Goal: Task Accomplishment & Management: Use online tool/utility

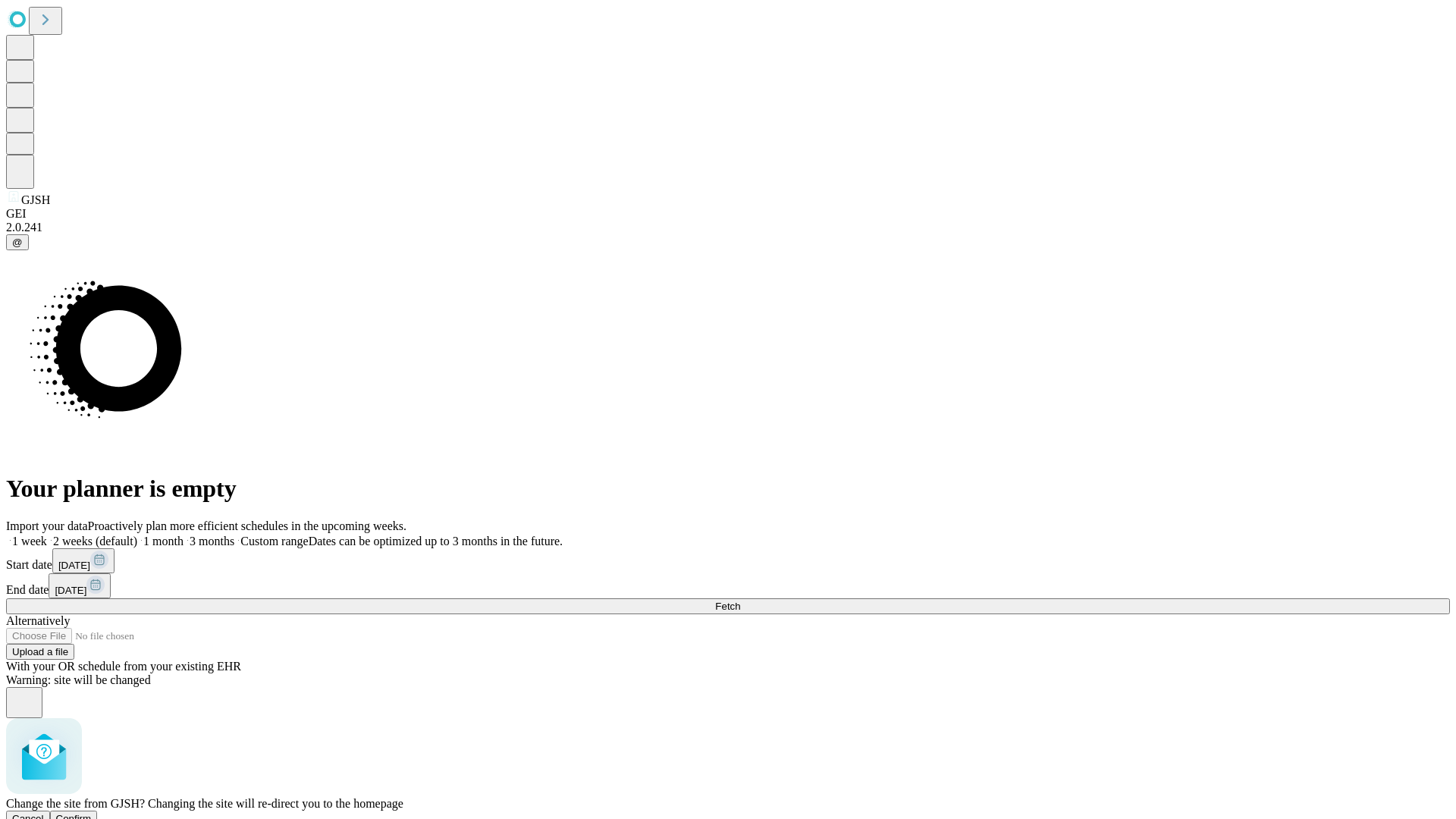
click at [92, 813] on span "Confirm" at bounding box center [74, 818] width 36 height 11
click at [137, 535] on label "2 weeks (default)" at bounding box center [92, 541] width 91 height 13
click at [740, 601] on span "Fetch" at bounding box center [727, 606] width 25 height 11
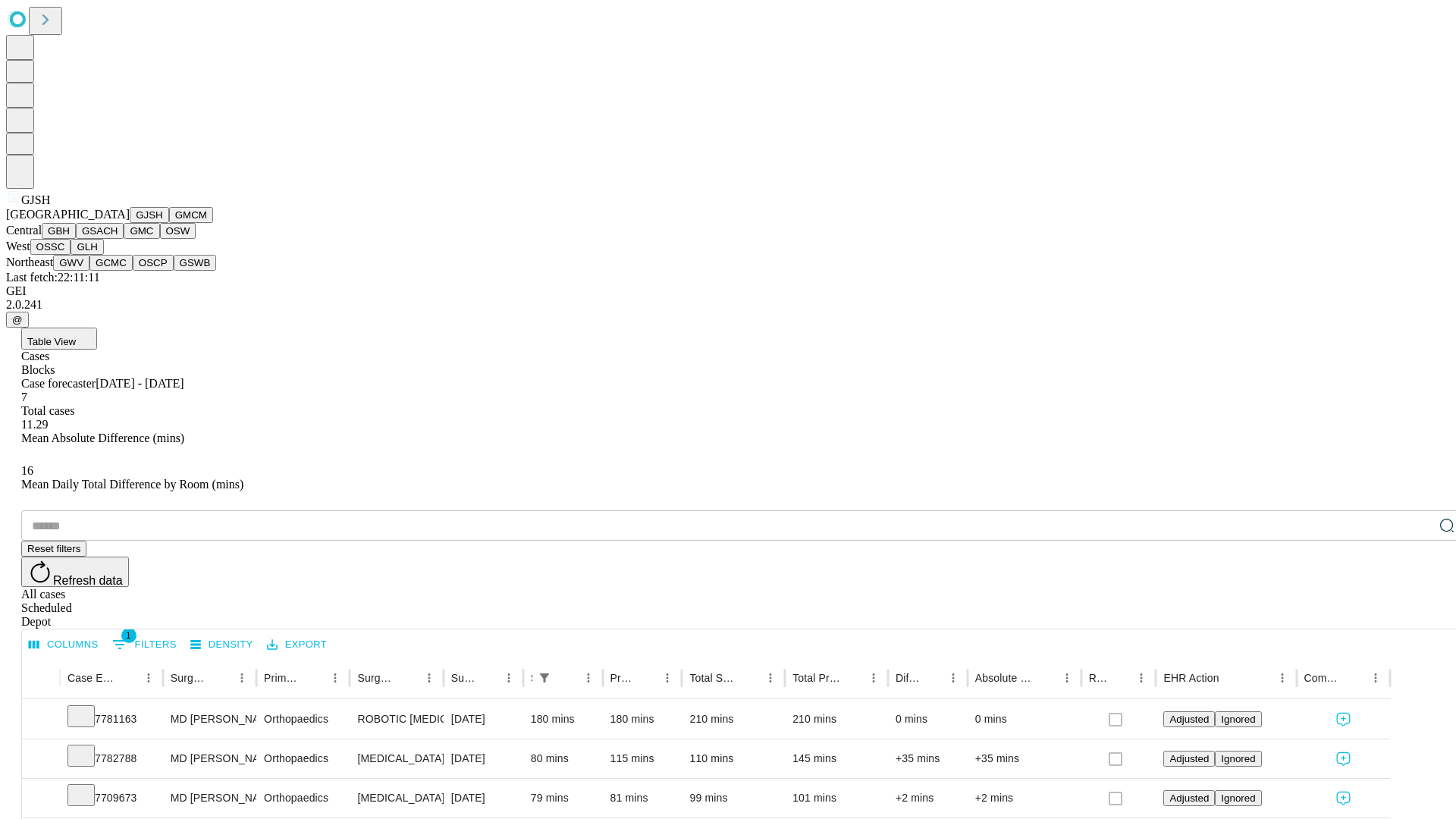
click at [169, 223] on button "GMCM" at bounding box center [191, 215] width 44 height 16
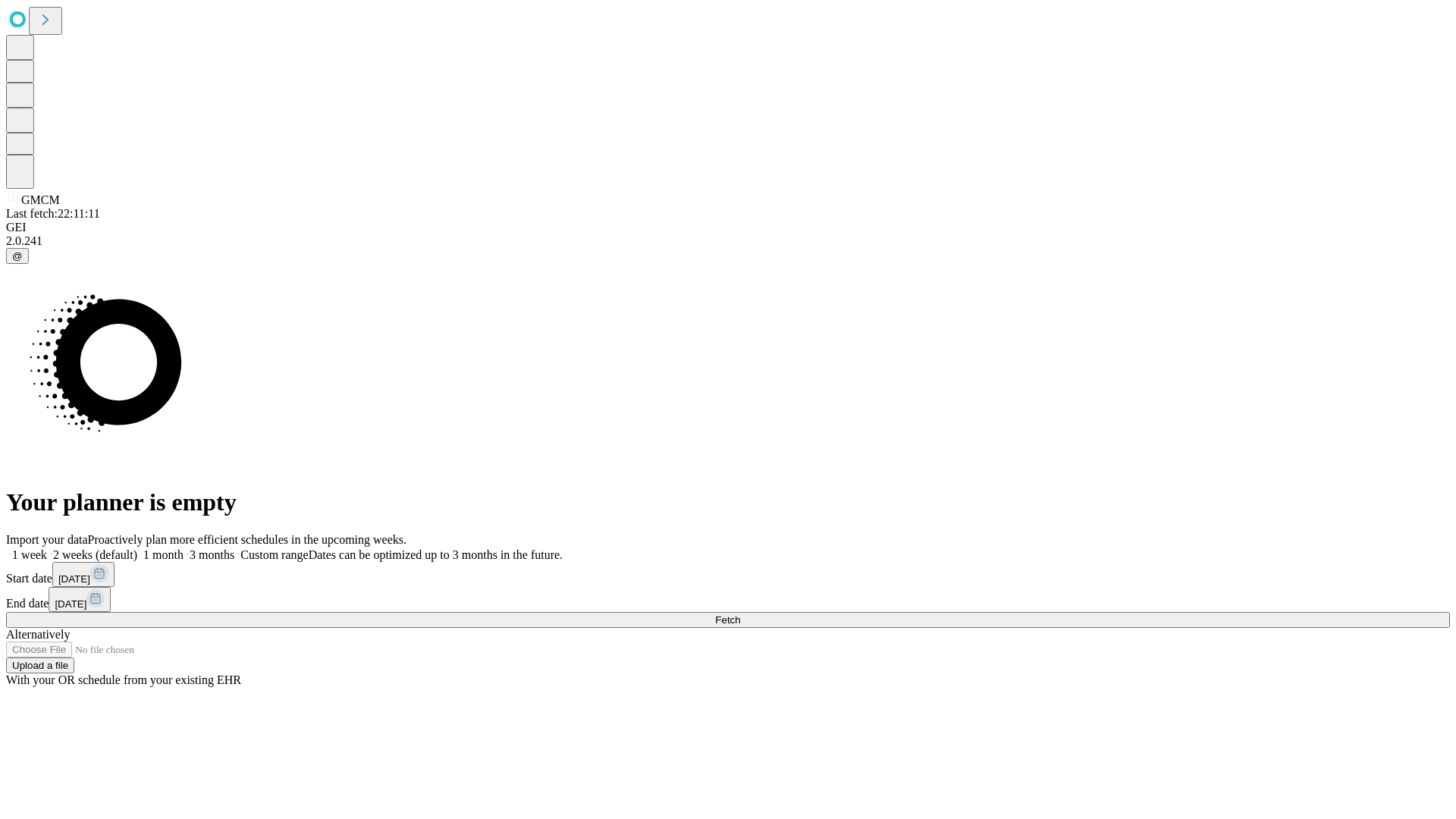
click at [137, 548] on label "2 weeks (default)" at bounding box center [92, 554] width 91 height 13
click at [740, 615] on span "Fetch" at bounding box center [727, 620] width 25 height 11
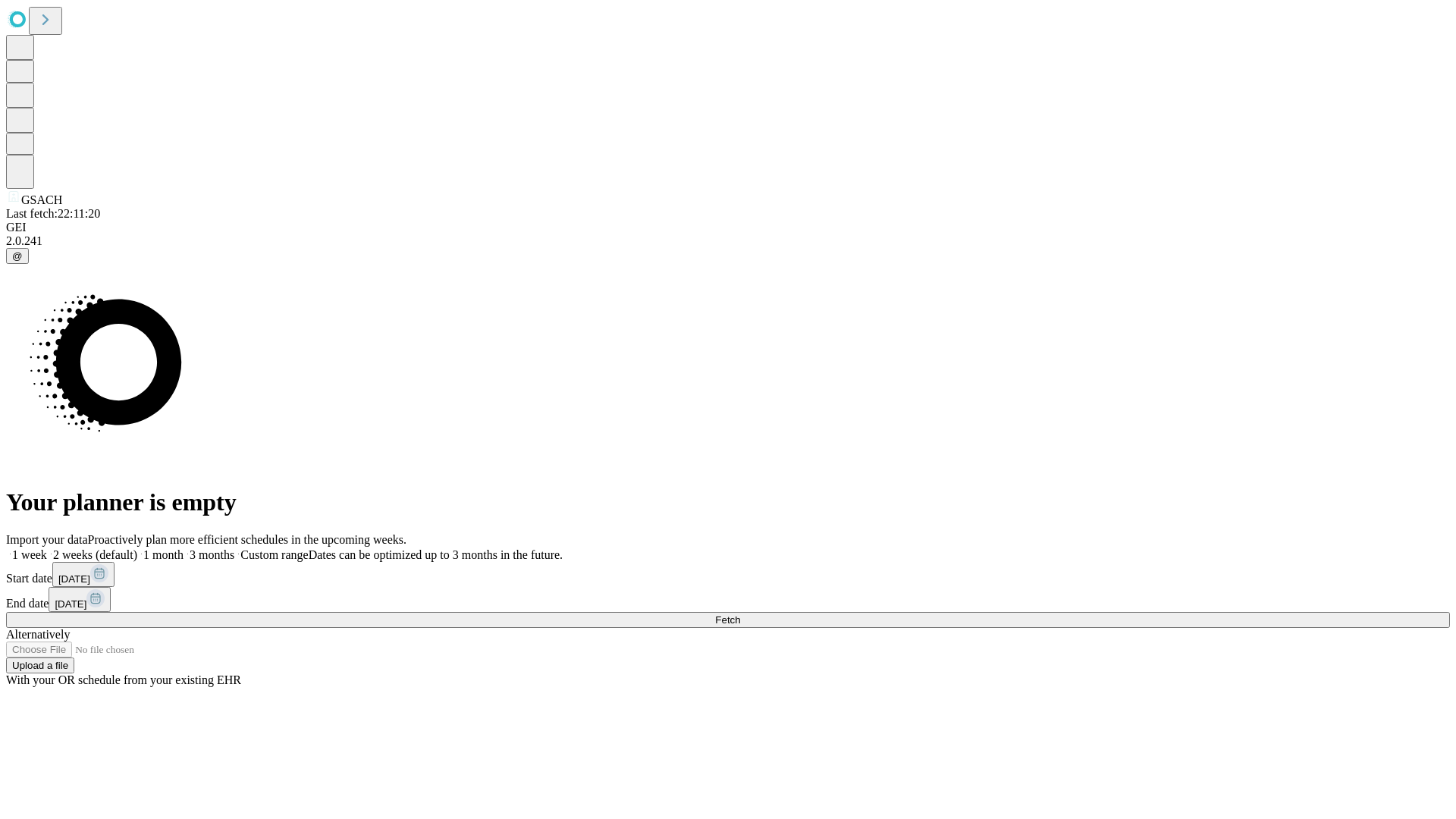
click at [137, 548] on label "2 weeks (default)" at bounding box center [92, 554] width 91 height 13
click at [740, 615] on span "Fetch" at bounding box center [727, 620] width 25 height 11
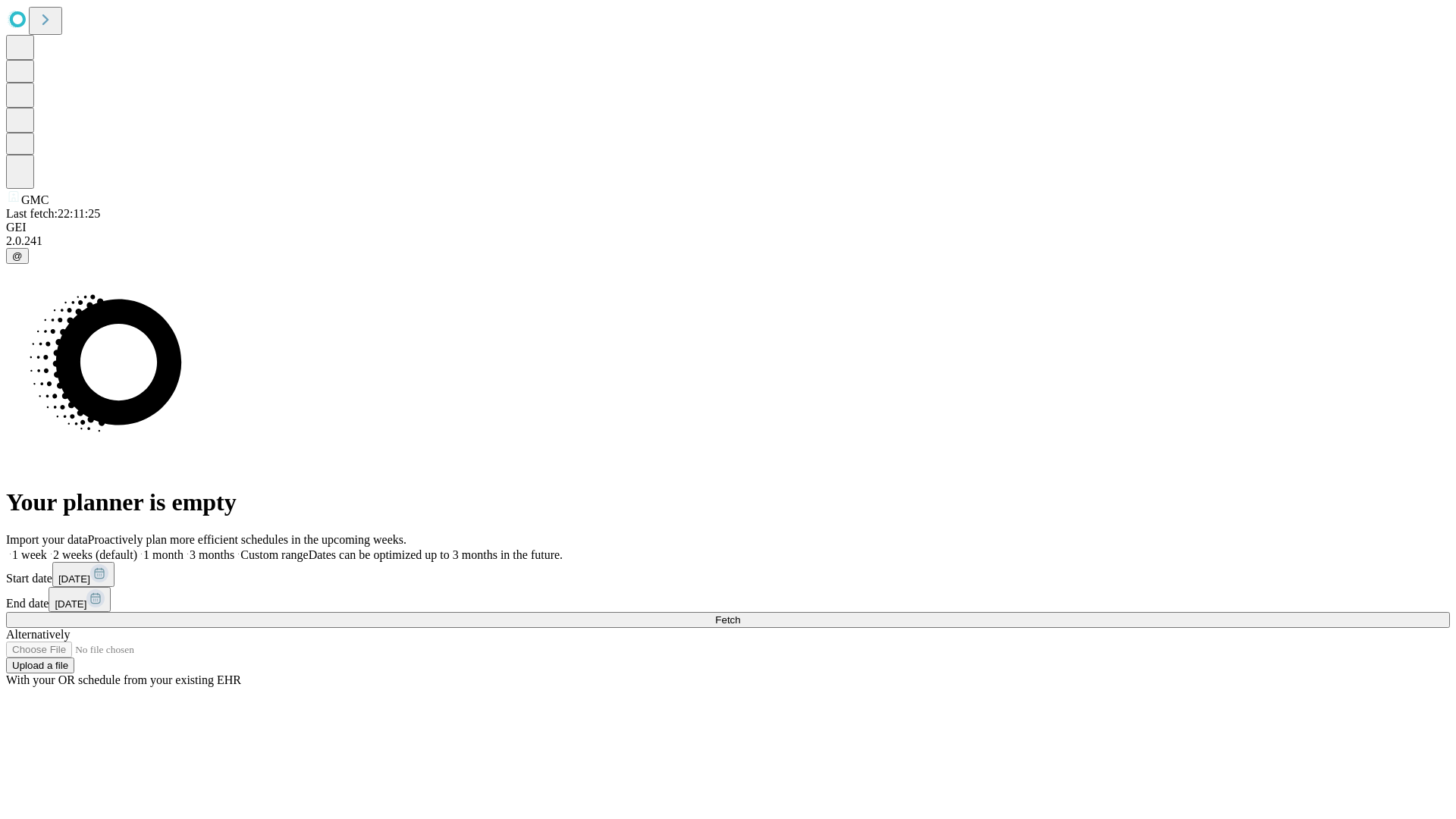
click at [137, 548] on label "2 weeks (default)" at bounding box center [92, 554] width 91 height 13
click at [740, 615] on span "Fetch" at bounding box center [727, 620] width 25 height 11
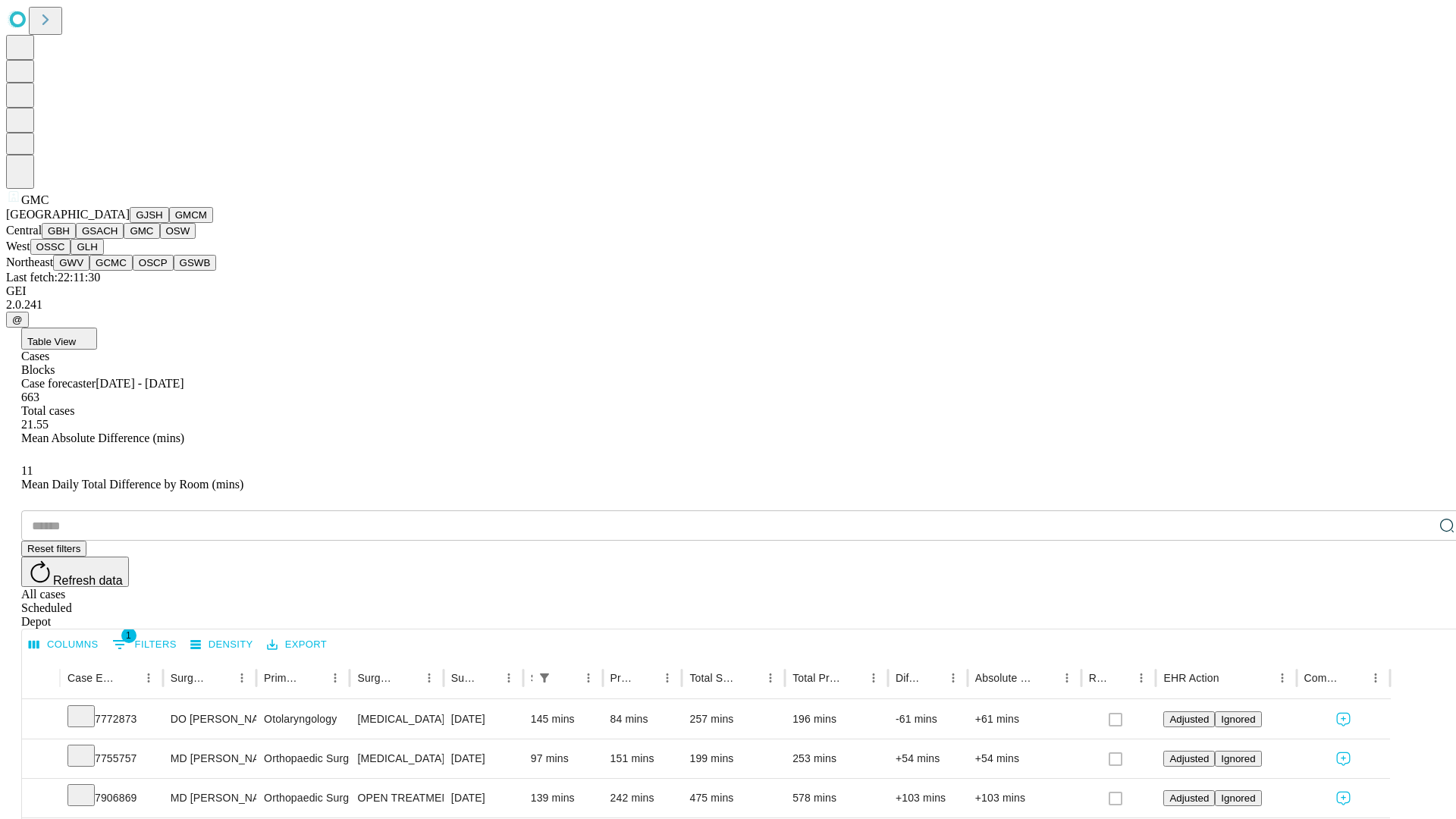
click at [160, 239] on button "OSW" at bounding box center [178, 231] width 37 height 16
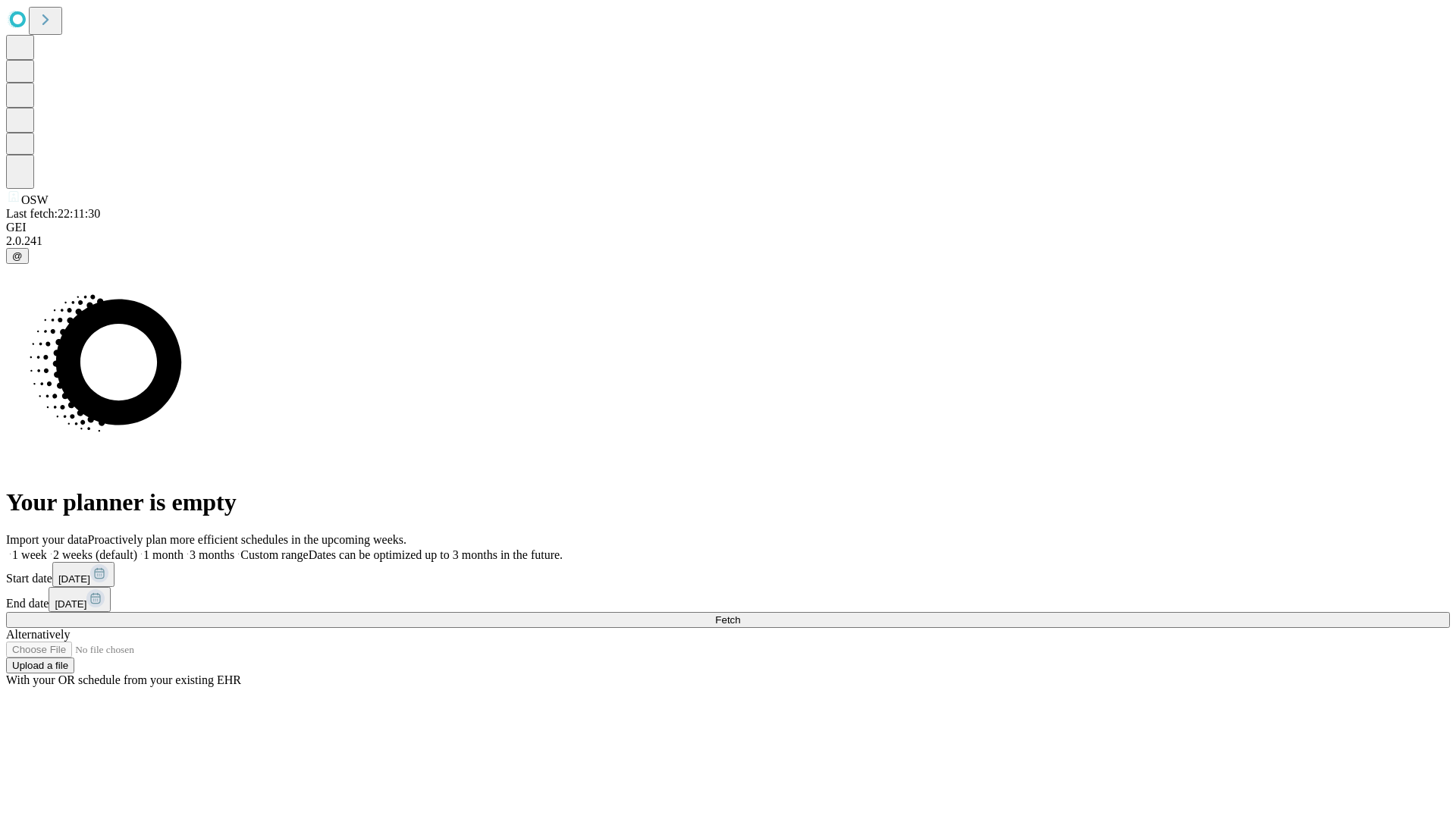
click at [137, 548] on label "2 weeks (default)" at bounding box center [92, 554] width 91 height 13
click at [740, 615] on span "Fetch" at bounding box center [727, 620] width 25 height 11
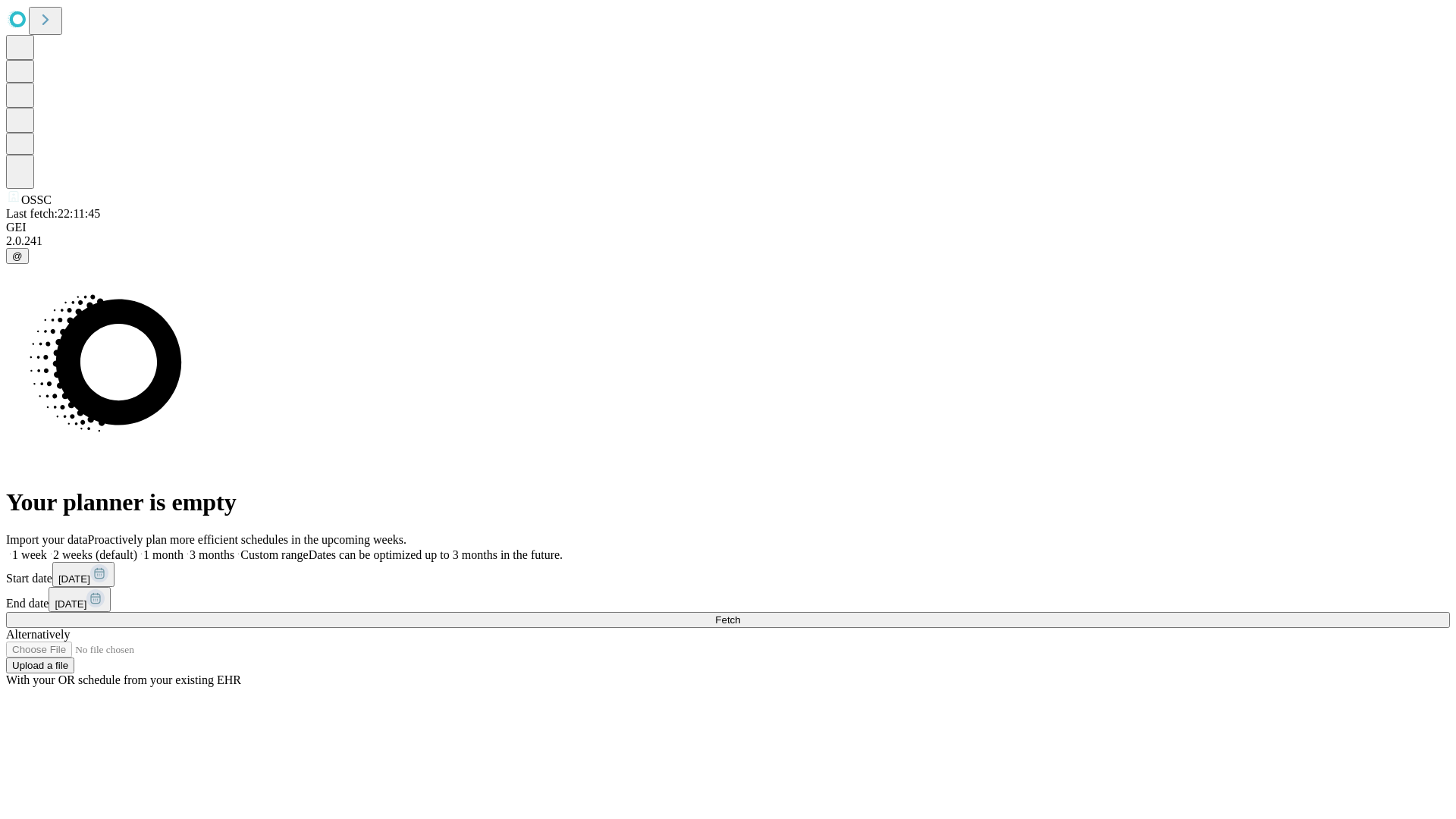
click at [137, 548] on label "2 weeks (default)" at bounding box center [92, 554] width 91 height 13
click at [740, 615] on span "Fetch" at bounding box center [727, 620] width 25 height 11
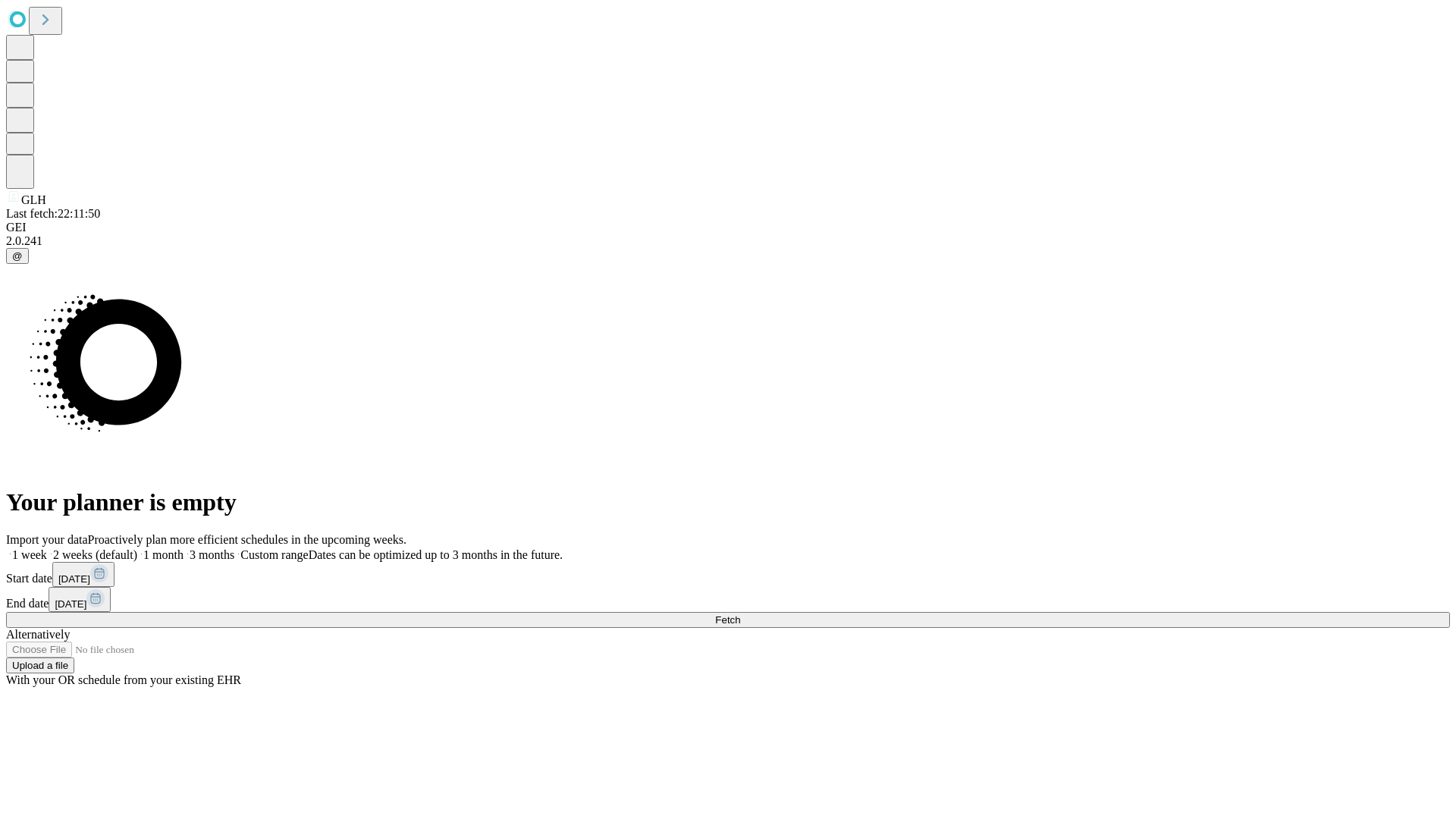
click at [137, 548] on label "2 weeks (default)" at bounding box center [92, 554] width 91 height 13
click at [740, 615] on span "Fetch" at bounding box center [727, 620] width 25 height 11
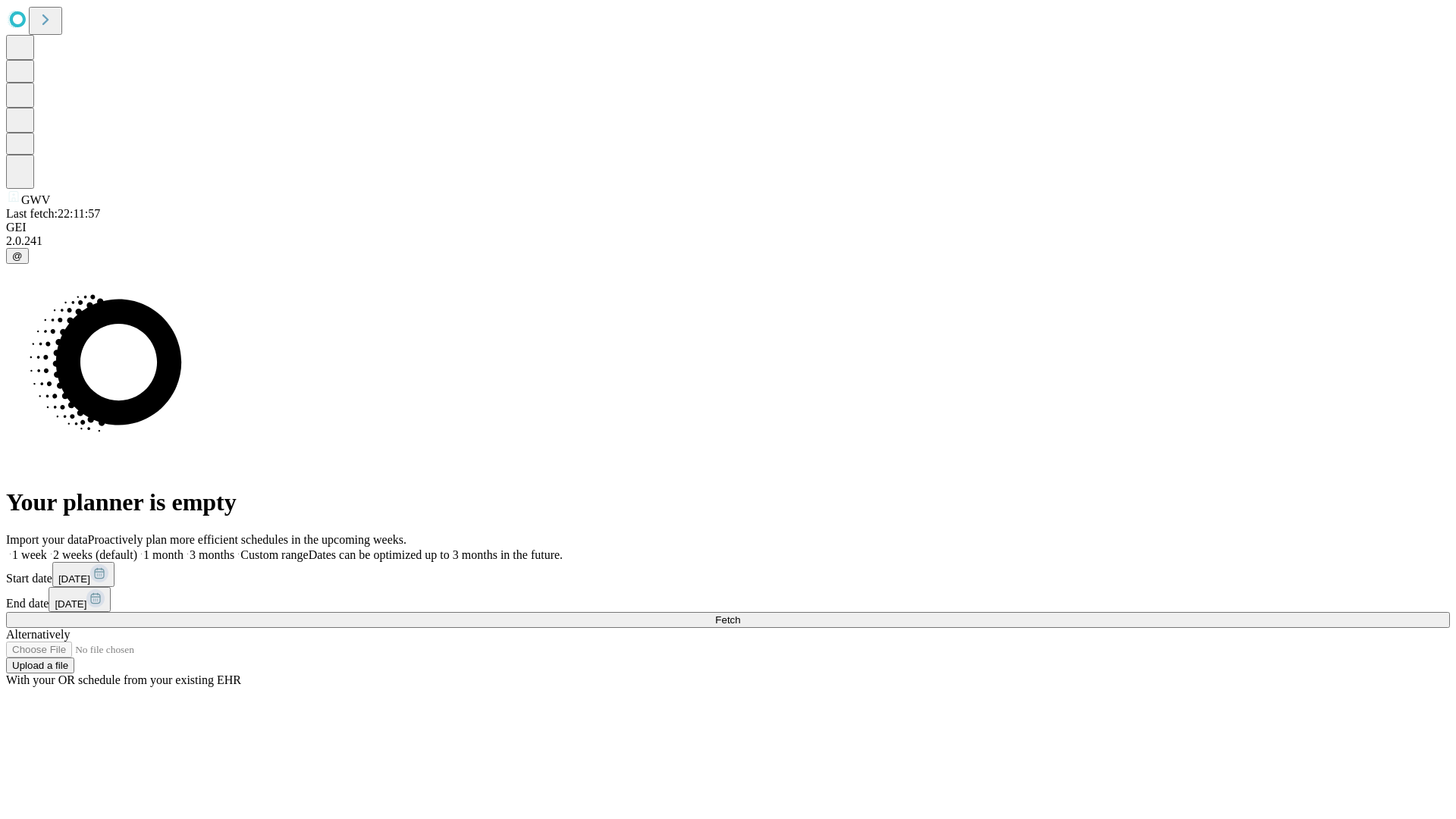
click at [137, 548] on label "2 weeks (default)" at bounding box center [92, 554] width 91 height 13
click at [740, 615] on span "Fetch" at bounding box center [727, 620] width 25 height 11
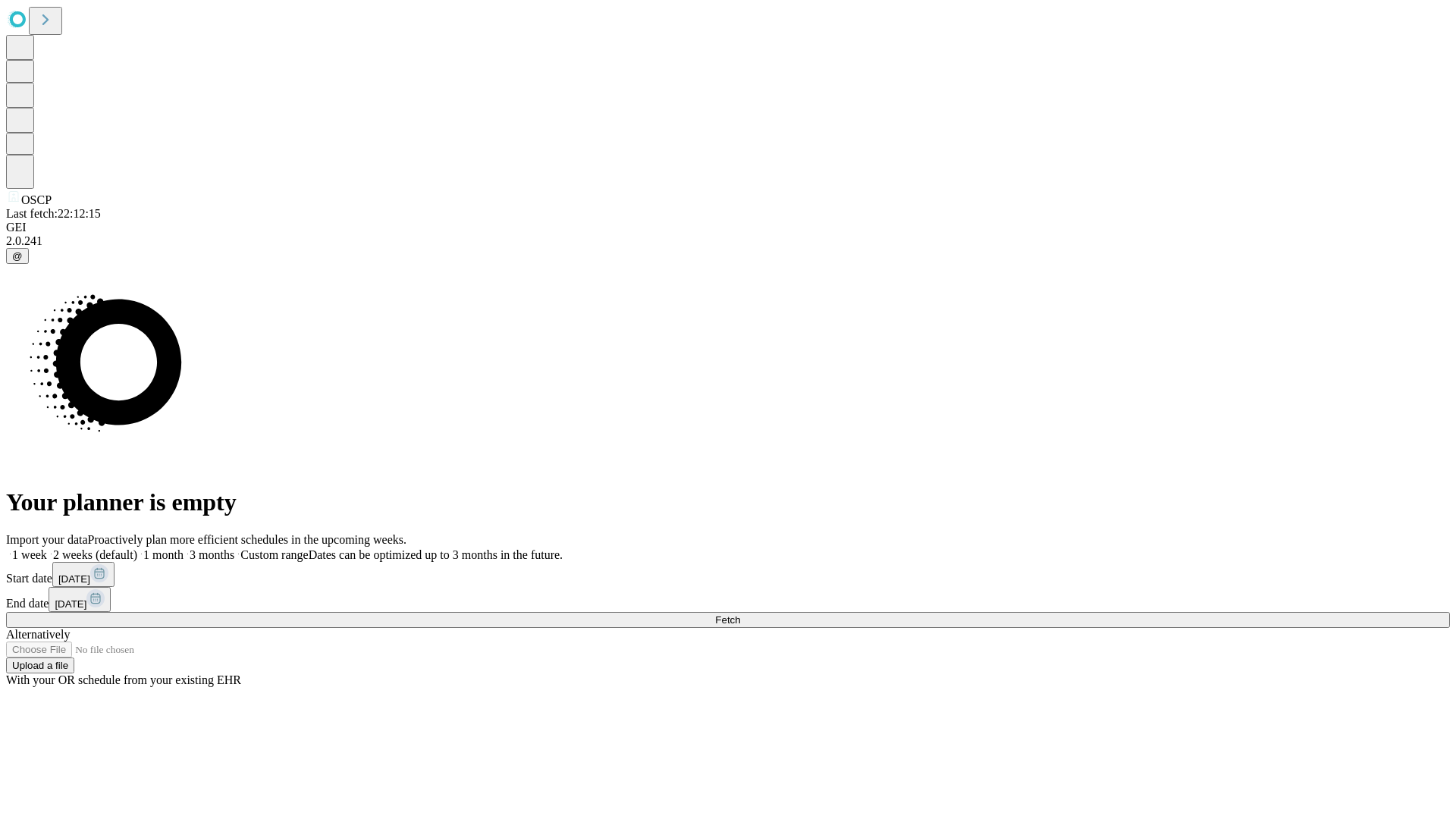
click at [740, 615] on span "Fetch" at bounding box center [727, 620] width 25 height 11
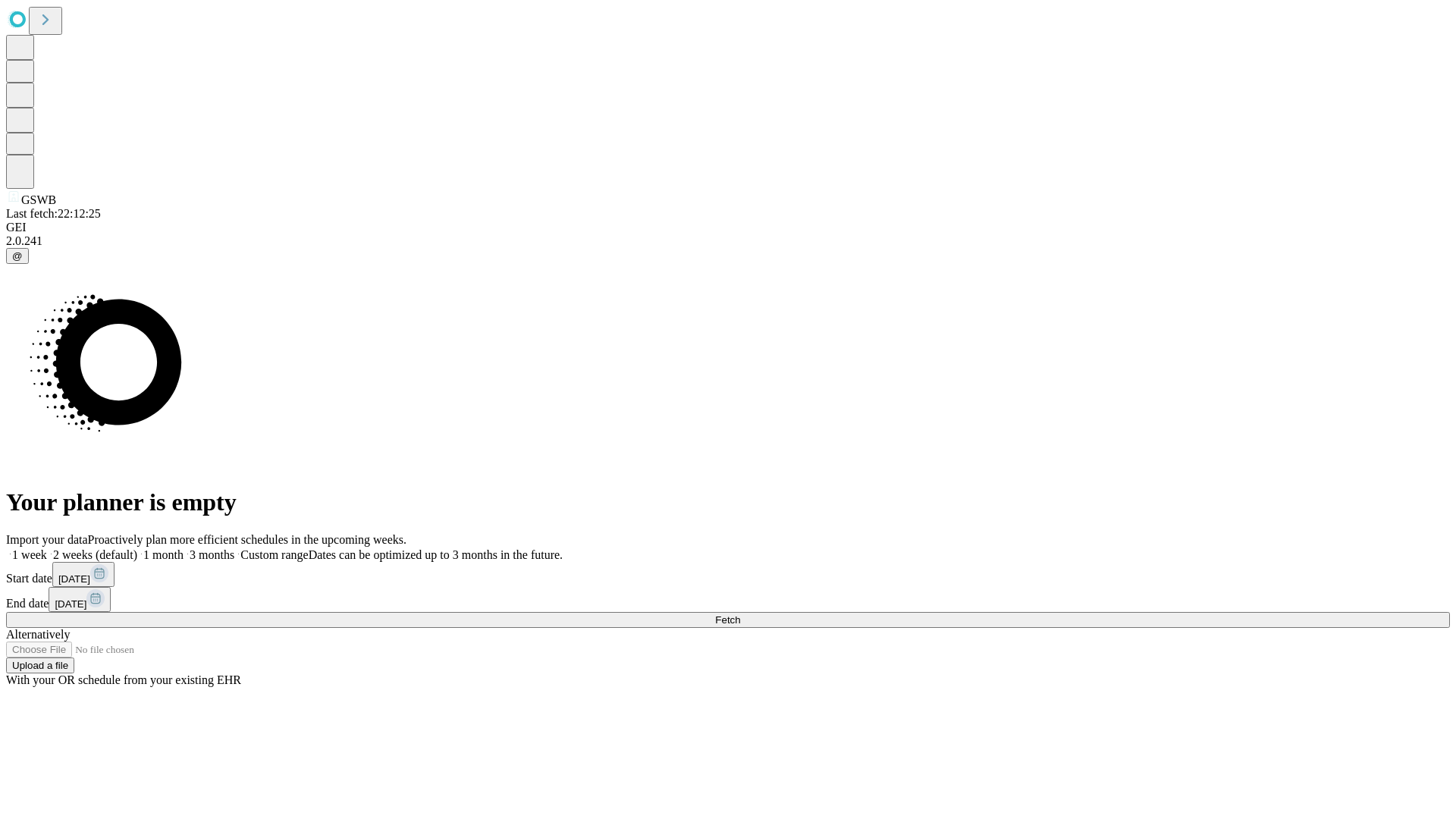
click at [137, 548] on label "2 weeks (default)" at bounding box center [92, 554] width 91 height 13
click at [740, 615] on span "Fetch" at bounding box center [727, 620] width 25 height 11
